Goal: Transaction & Acquisition: Purchase product/service

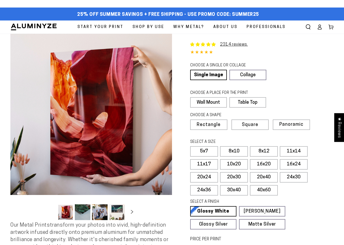
select select "**********"
click at [253, 123] on span "Square" at bounding box center [250, 125] width 16 height 5
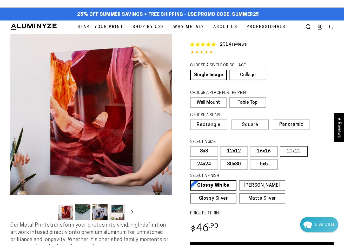
click at [290, 150] on label "20x20" at bounding box center [294, 151] width 28 height 10
click at [265, 149] on label "16x16" at bounding box center [264, 151] width 28 height 10
click at [262, 164] on label "5x5" at bounding box center [264, 164] width 28 height 10
click at [241, 165] on label "30x30" at bounding box center [234, 164] width 28 height 10
click at [257, 165] on label "5x5" at bounding box center [264, 164] width 28 height 10
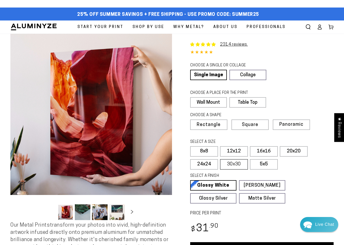
click at [240, 163] on label "30x30" at bounding box center [234, 164] width 28 height 10
click at [234, 151] on label "12x12" at bounding box center [234, 151] width 28 height 10
click at [213, 151] on label "8x8" at bounding box center [204, 151] width 28 height 10
click at [258, 165] on label "5x5" at bounding box center [264, 164] width 28 height 10
click at [254, 103] on label "Table Top" at bounding box center [247, 102] width 36 height 10
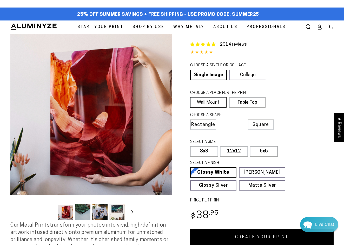
click at [217, 103] on label "Wall Mount" at bounding box center [208, 102] width 36 height 10
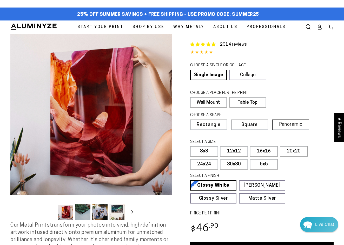
click at [283, 125] on span "Panoramic" at bounding box center [290, 124] width 23 height 5
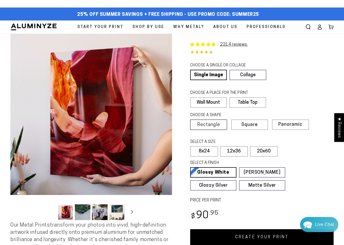
click at [215, 124] on span "Rectangle" at bounding box center [208, 125] width 23 height 5
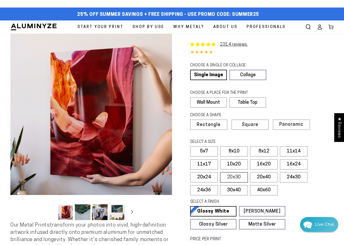
click at [240, 176] on label "20x30" at bounding box center [234, 177] width 28 height 10
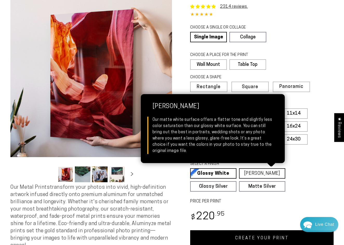
scroll to position [38, 0]
click at [269, 173] on link "[PERSON_NAME] Matte White Our matte white surface offers a flatter tone and sli…" at bounding box center [262, 173] width 46 height 10
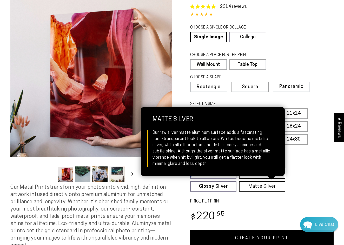
click at [266, 187] on link "Matte Silver Matte Silver Our raw silver matte aluminum surface adds a fascinat…" at bounding box center [262, 186] width 46 height 10
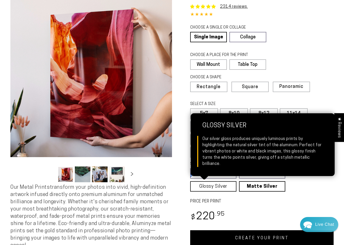
click at [226, 185] on link "Glossy Silver Glossy Silver Our silver gloss produces uniquely luminous prints …" at bounding box center [213, 186] width 46 height 10
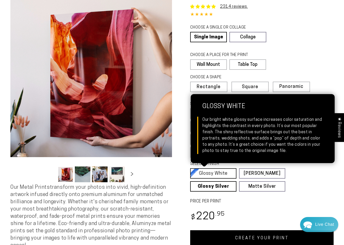
click at [221, 171] on link "Glossy White Glossy White Our bright white glossy surface increases color satur…" at bounding box center [213, 173] width 46 height 10
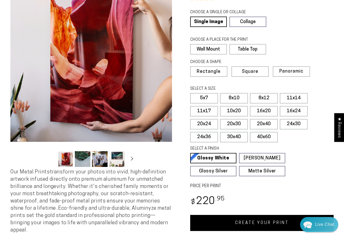
scroll to position [53, 0]
click at [203, 135] on label "24x36" at bounding box center [204, 137] width 28 height 10
click at [232, 138] on label "30x40" at bounding box center [234, 137] width 28 height 10
click at [259, 138] on label "40x60" at bounding box center [264, 137] width 28 height 10
click at [238, 137] on label "30x40" at bounding box center [234, 137] width 28 height 10
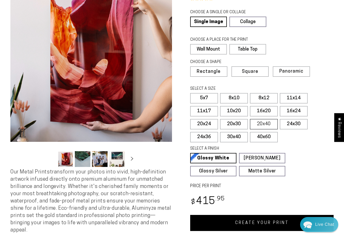
click at [264, 124] on label "20x40" at bounding box center [264, 124] width 28 height 10
click at [291, 124] on label "24x30" at bounding box center [294, 124] width 28 height 10
click at [209, 136] on label "24x36" at bounding box center [204, 137] width 28 height 10
click at [229, 136] on label "30x40" at bounding box center [234, 137] width 28 height 10
click at [289, 136] on fieldset "SELECT A SIZE Learn more 5x7 8x10" at bounding box center [260, 115] width 140 height 59
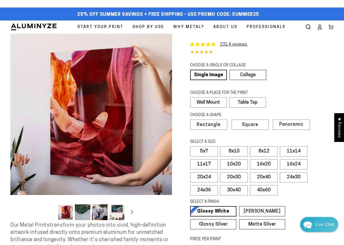
click at [259, 25] on span "Professionals" at bounding box center [265, 27] width 39 height 7
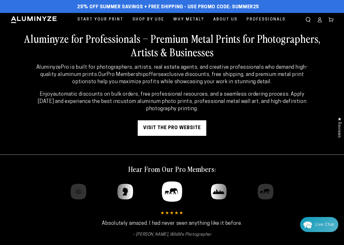
click at [175, 128] on link "visit the pro website" at bounding box center [172, 128] width 69 height 16
